Goal: Information Seeking & Learning: Learn about a topic

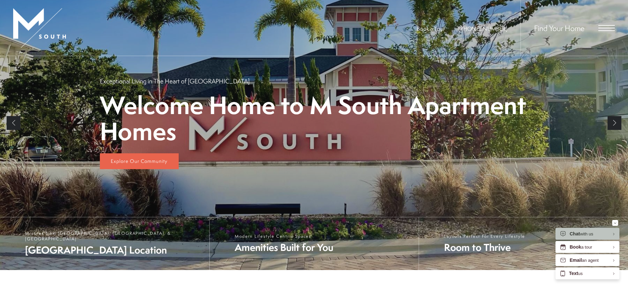
scroll to position [4, 0]
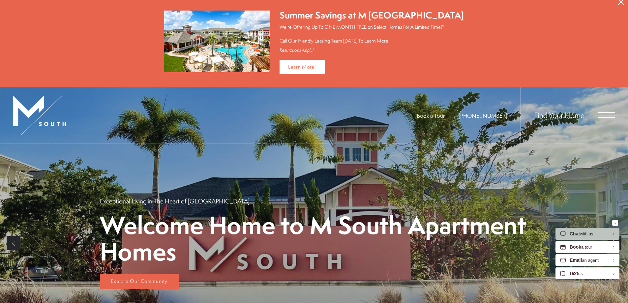
click at [619, 4] on icon "Close Alert" at bounding box center [622, 2] width 6 height 6
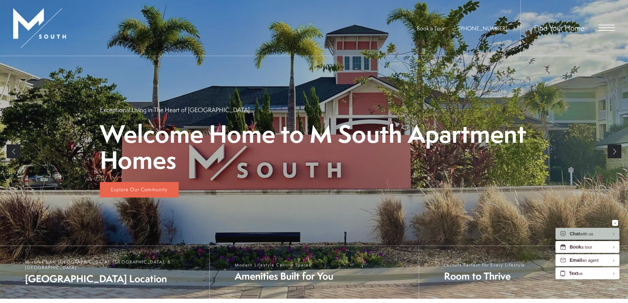
click at [609, 29] on span "Open Menu" at bounding box center [607, 28] width 16 height 6
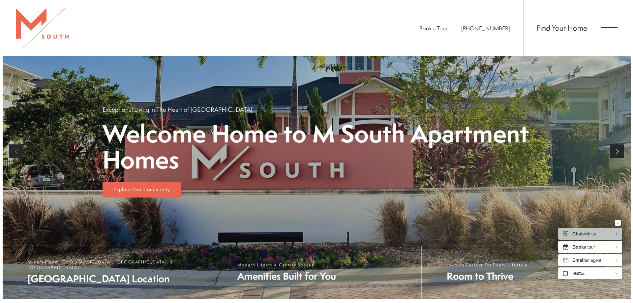
scroll to position [0, 0]
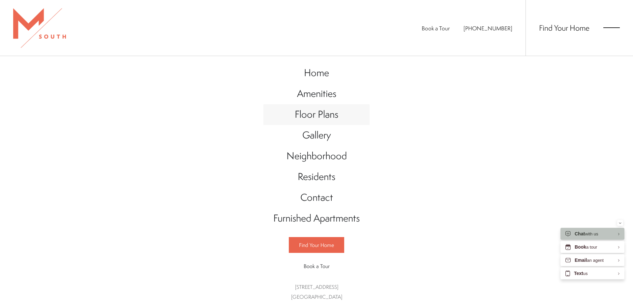
click at [319, 112] on span "Floor Plans" at bounding box center [317, 115] width 44 height 14
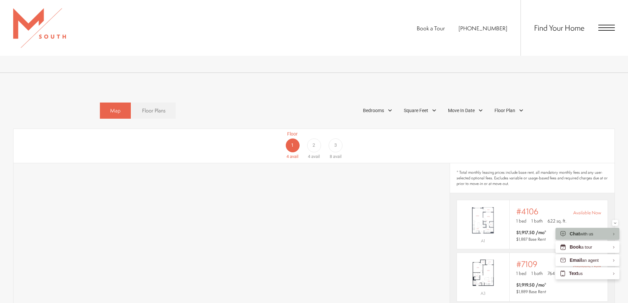
scroll to position [396, 0]
click at [312, 140] on div "2" at bounding box center [314, 147] width 14 height 14
click at [336, 144] on span "3" at bounding box center [336, 147] width 3 height 7
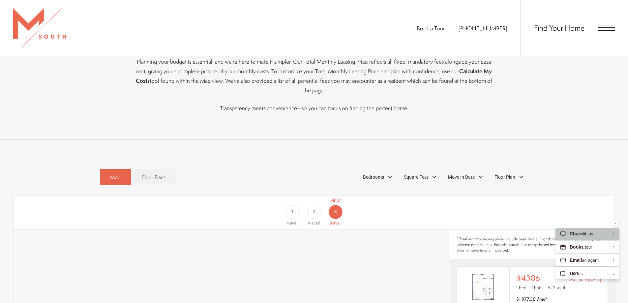
scroll to position [330, 0]
click at [316, 206] on div "2" at bounding box center [314, 213] width 14 height 14
click at [294, 209] on span "1" at bounding box center [292, 212] width 3 height 7
click at [336, 209] on span "3" at bounding box center [336, 212] width 3 height 7
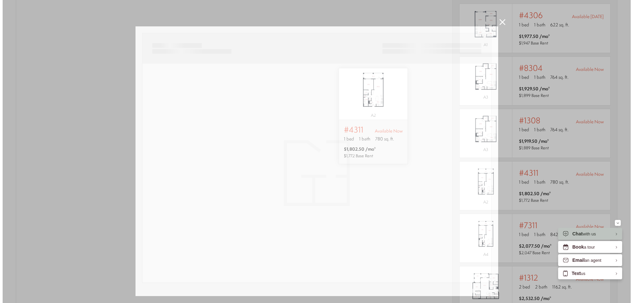
scroll to position [0, 0]
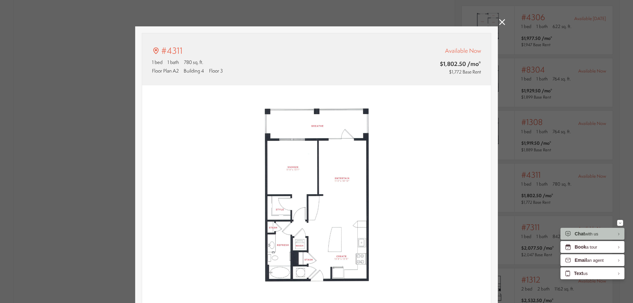
type input "**********"
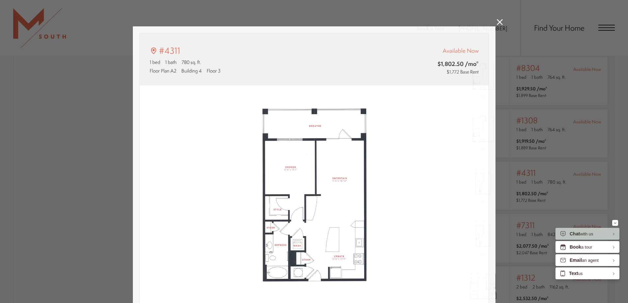
click at [504, 22] on div "#4311 1 bed 1 bath 780 sq. ft. Floor Plan A2 Building 4 Floor 3 Available Now $…" at bounding box center [314, 151] width 628 height 303
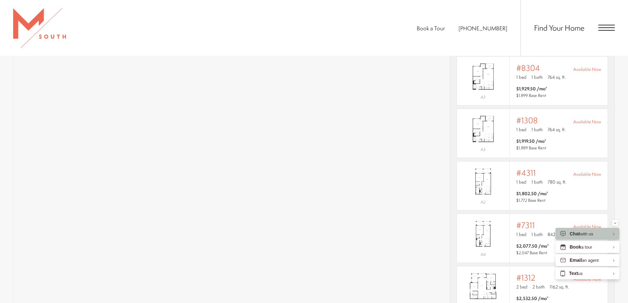
click at [503, 22] on ul "Book a Tour 813-570-8014" at bounding box center [469, 28] width 104 height 56
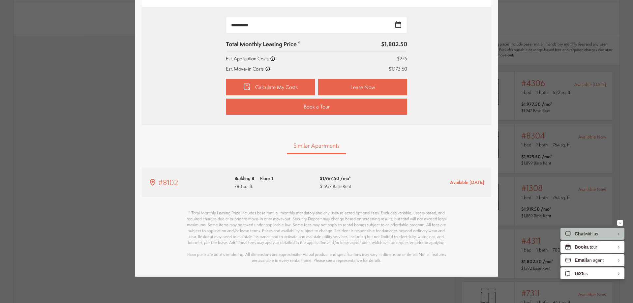
drag, startPoint x: 382, startPoint y: 150, endPoint x: 388, endPoint y: 126, distance: 24.7
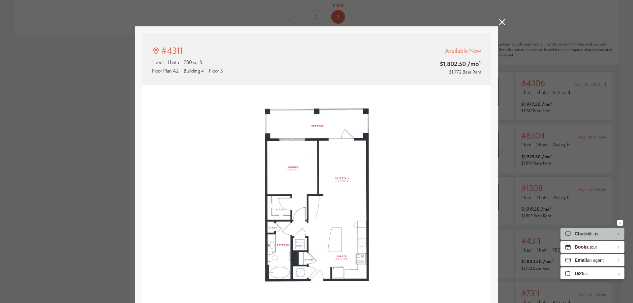
drag, startPoint x: 421, startPoint y: 81, endPoint x: 426, endPoint y: 122, distance: 41.2
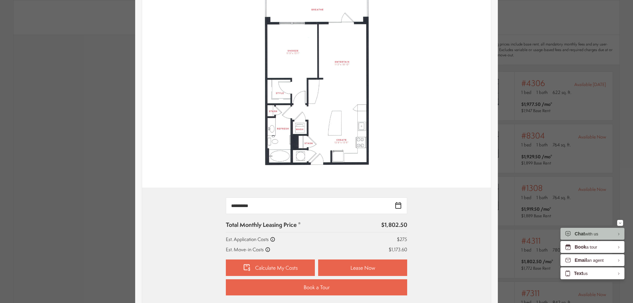
drag, startPoint x: 431, startPoint y: 103, endPoint x: 430, endPoint y: 130, distance: 27.1
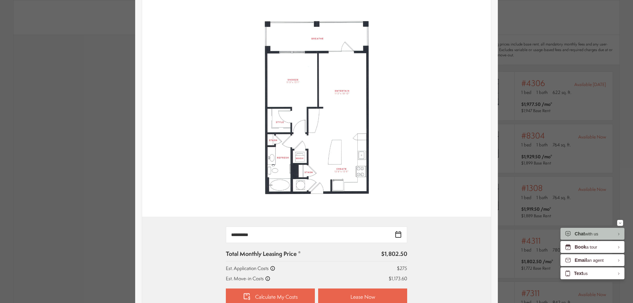
drag, startPoint x: 437, startPoint y: 147, endPoint x: 436, endPoint y: 82, distance: 65.7
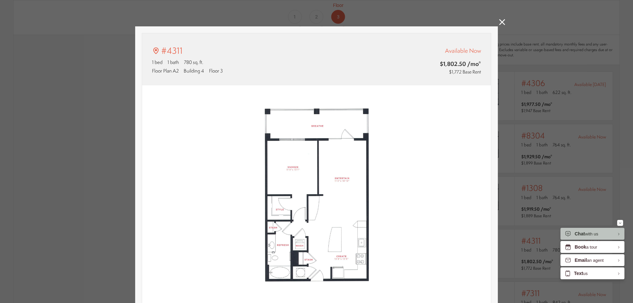
click at [499, 20] on icon at bounding box center [502, 22] width 6 height 6
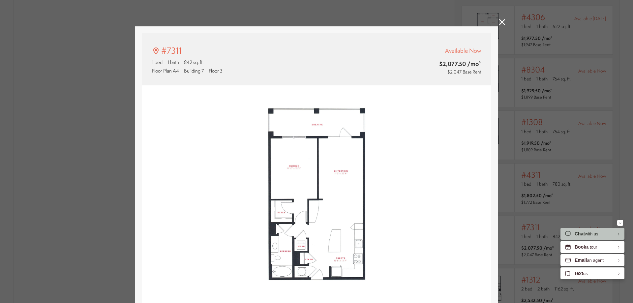
type input "**********"
